Goal: Task Accomplishment & Management: Use online tool/utility

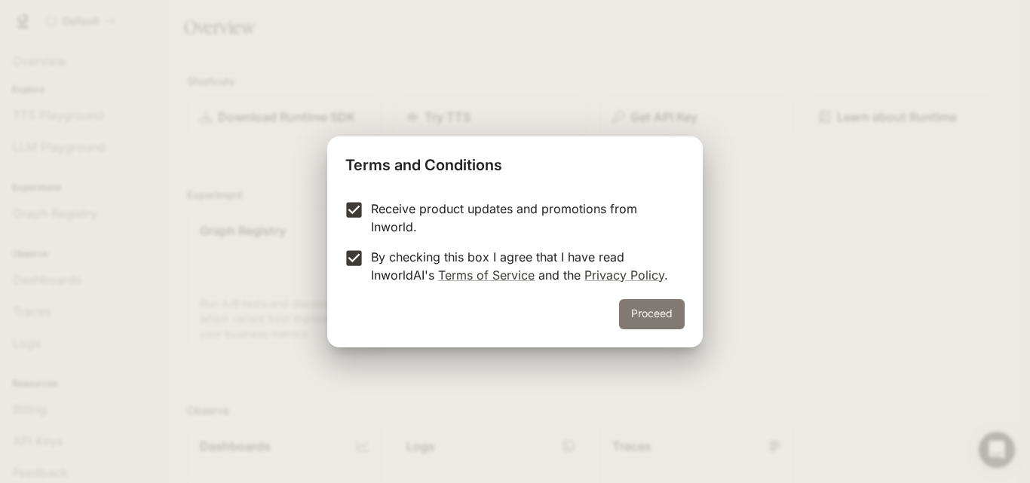
click at [655, 315] on button "Proceed" at bounding box center [652, 314] width 66 height 30
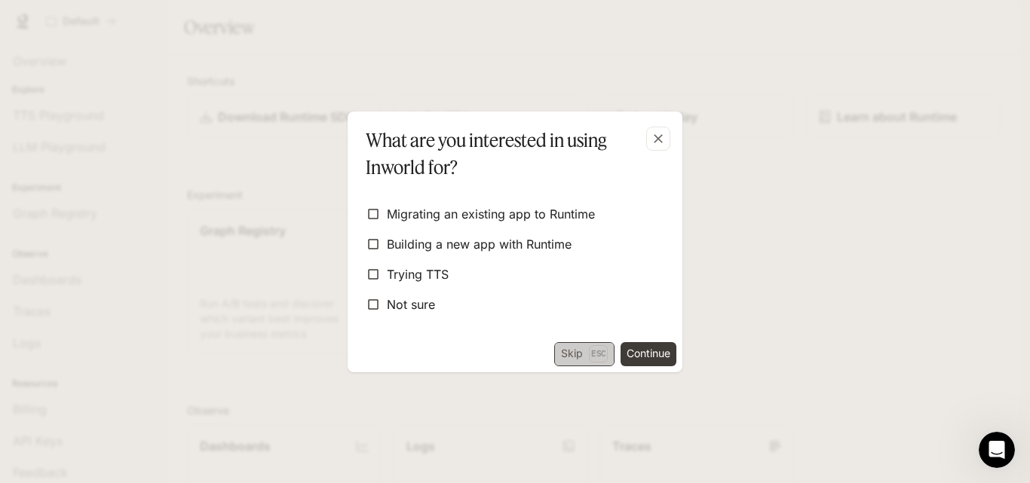
click at [572, 353] on button "Skip Esc" at bounding box center [584, 354] width 60 height 24
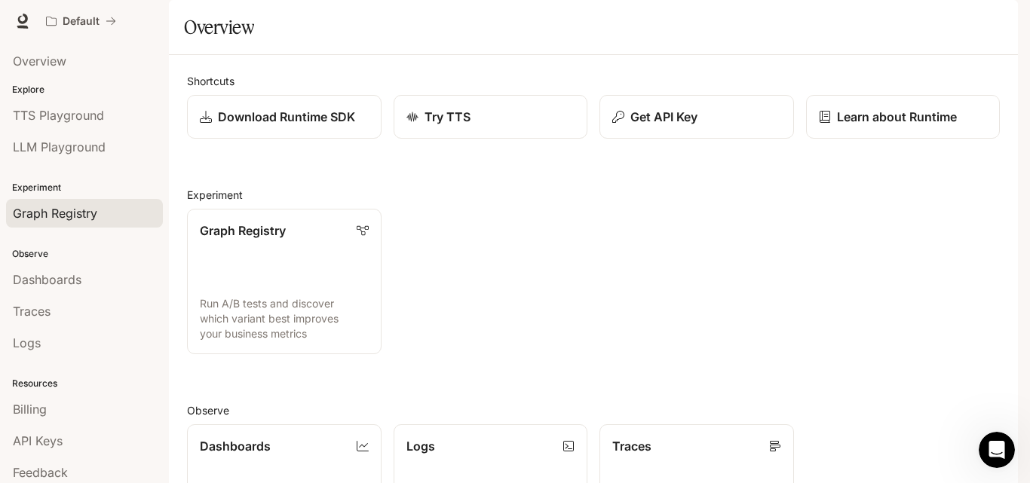
scroll to position [75, 0]
click at [256, 21] on div "Default" at bounding box center [433, 21] width 788 height 30
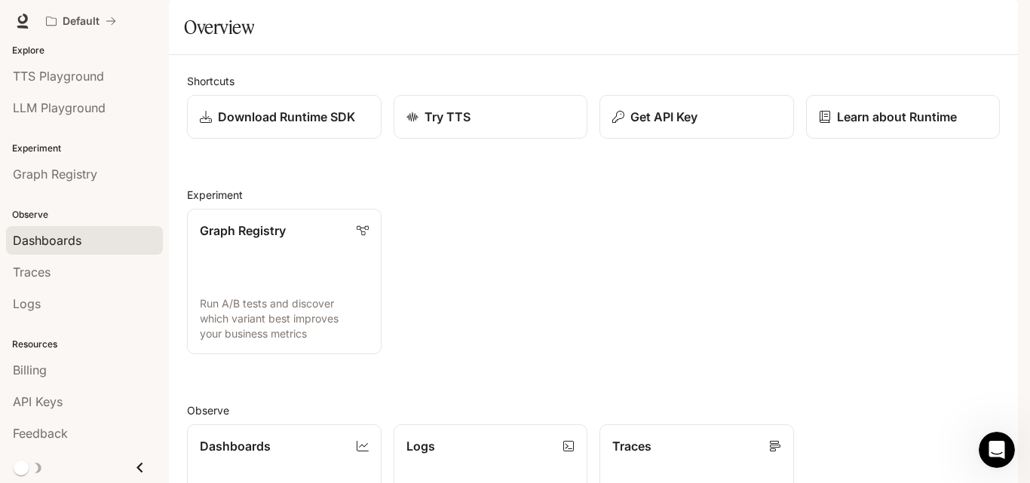
click at [54, 229] on link "Dashboards" at bounding box center [84, 240] width 157 height 29
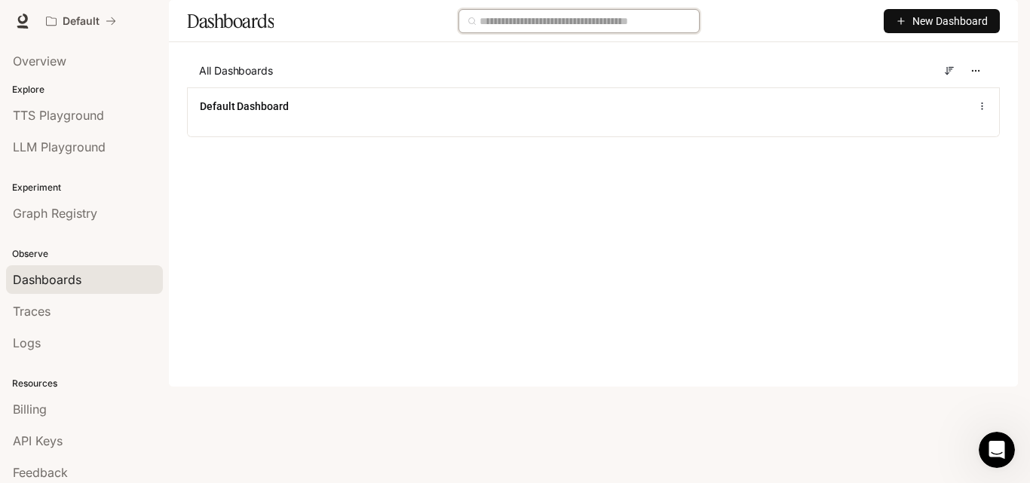
click at [563, 29] on input "text" at bounding box center [584, 21] width 211 height 17
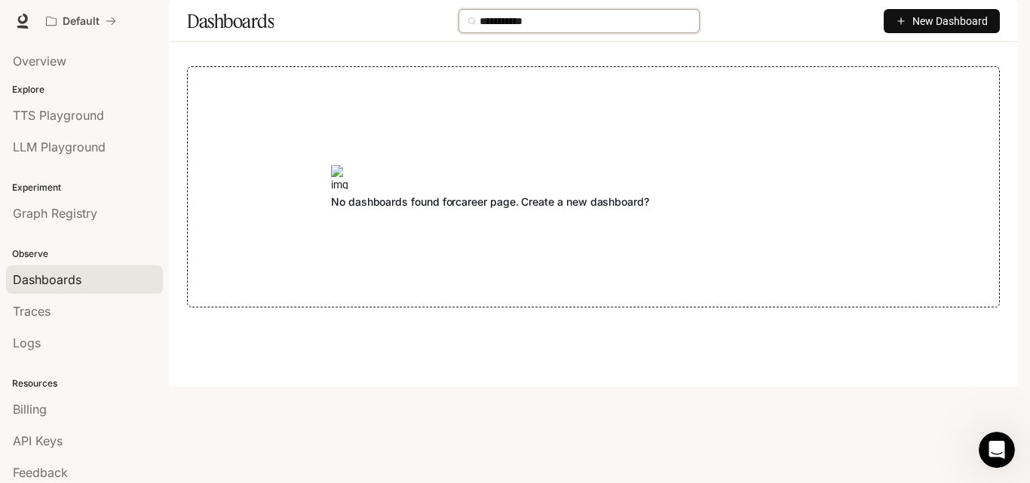
type input "**********"
click at [41, 317] on span "Traces" at bounding box center [32, 311] width 38 height 18
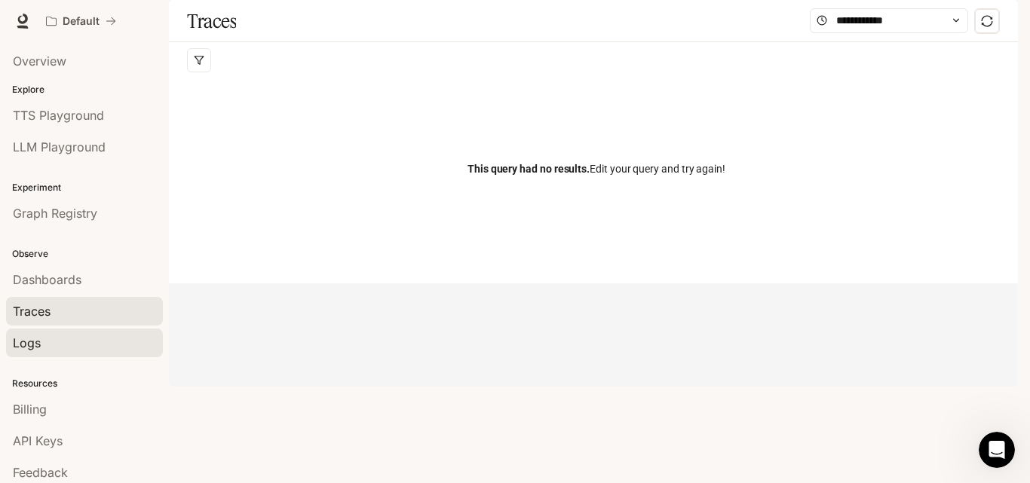
scroll to position [39, 0]
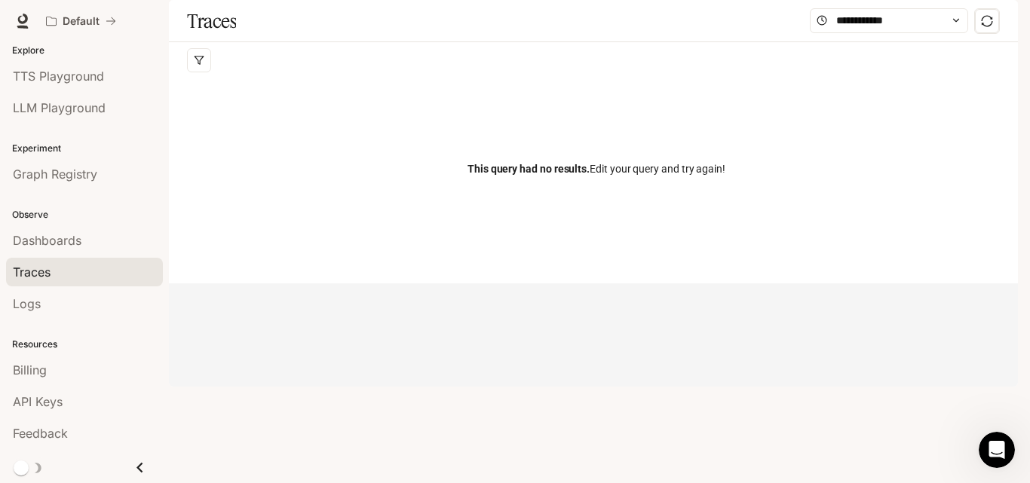
click at [40, 338] on p "Resources" at bounding box center [84, 345] width 169 height 14
